Goal: Find specific page/section: Find specific page/section

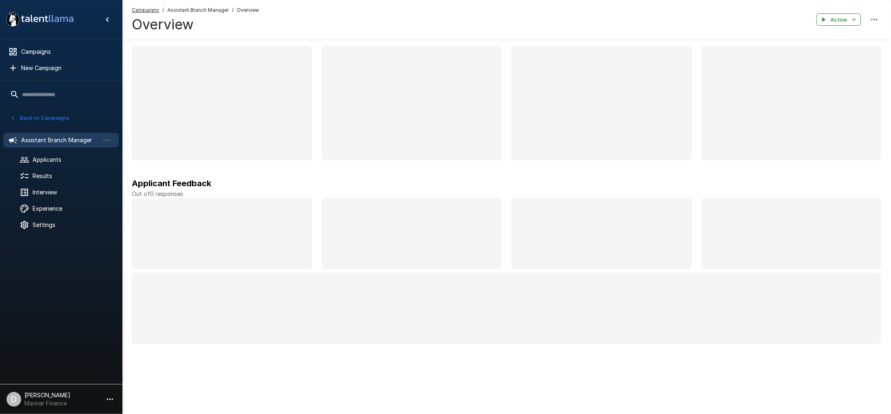
click at [48, 113] on button "Back to Campaigns" at bounding box center [39, 118] width 63 height 13
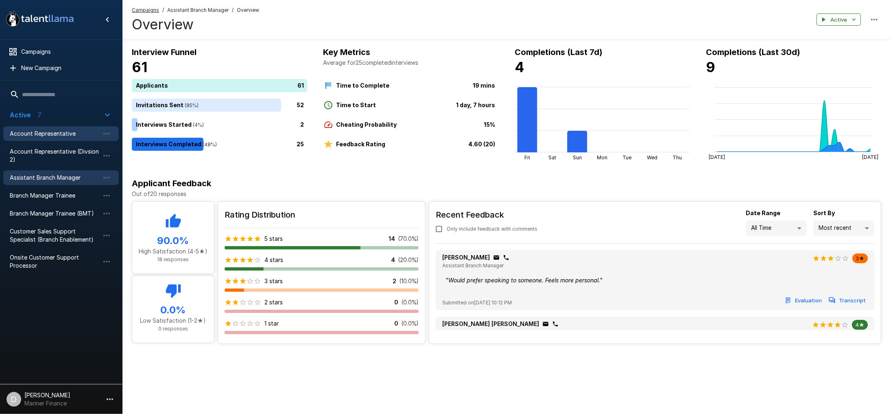
click at [59, 134] on span "Account Representative" at bounding box center [55, 133] width 90 height 8
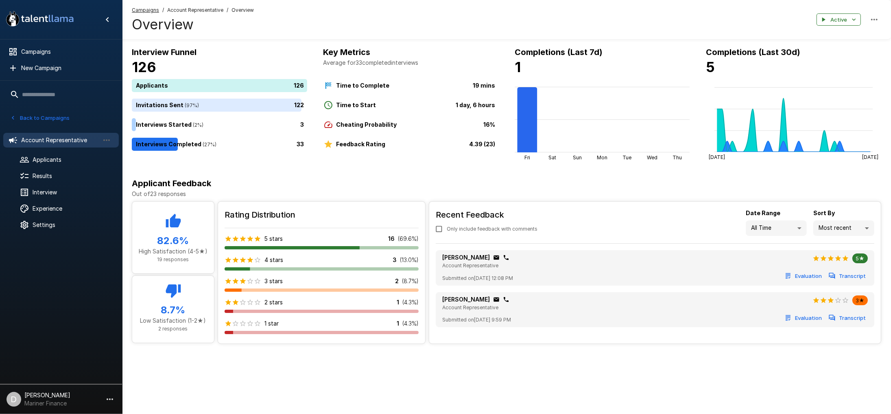
click at [374, 353] on div "Interview Funnel 126 Applicants 126 Invitations Sent ( 97 %) 122 Interviews Sta…" at bounding box center [506, 188] width 769 height 376
click at [48, 117] on button "Back to Campaigns" at bounding box center [39, 118] width 63 height 13
